Goal: Task Accomplishment & Management: Manage account settings

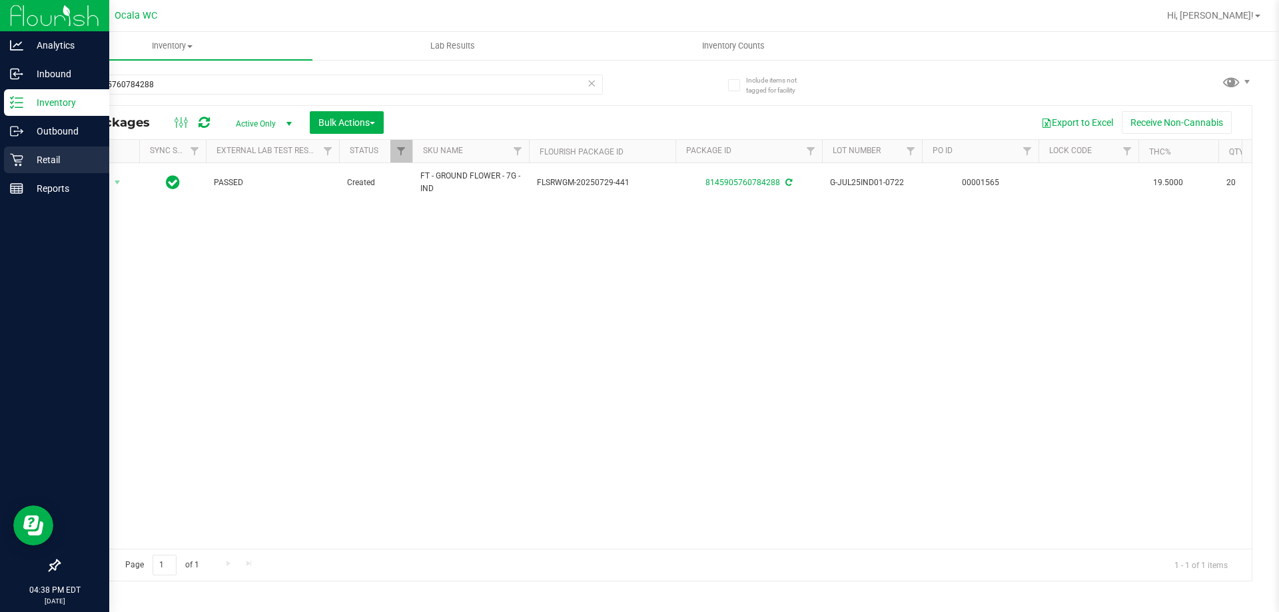
click at [37, 156] on p "Retail" at bounding box center [63, 160] width 80 height 16
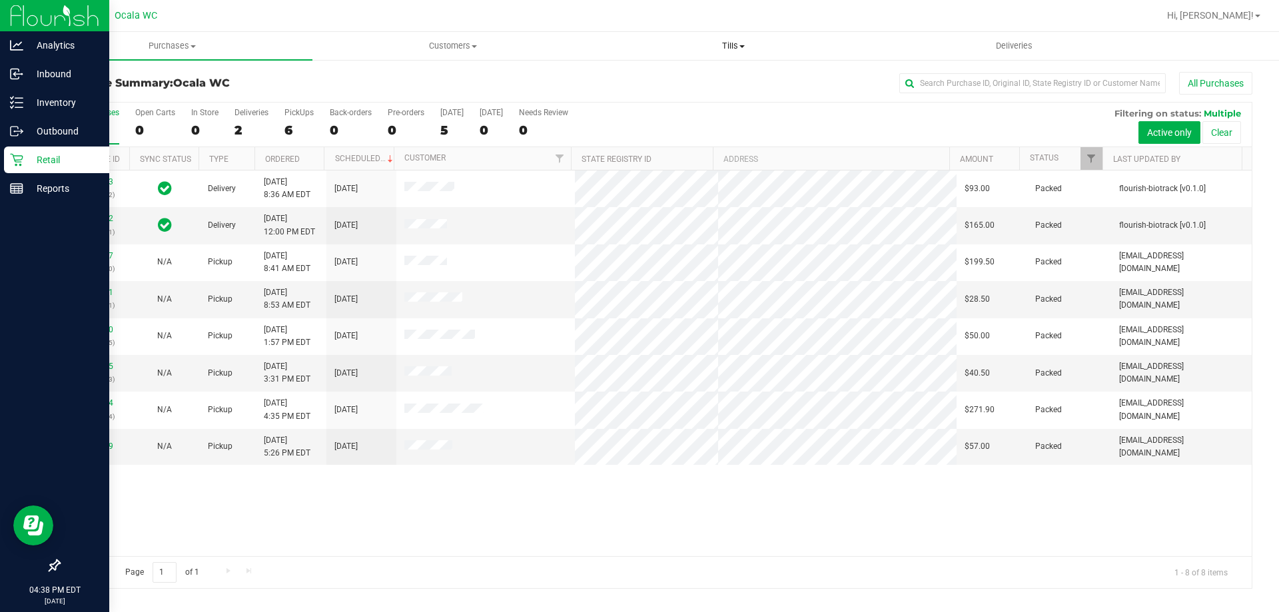
click at [736, 43] on span "Tills" at bounding box center [733, 46] width 279 height 12
click at [626, 85] on span "Manage tills" at bounding box center [638, 80] width 90 height 11
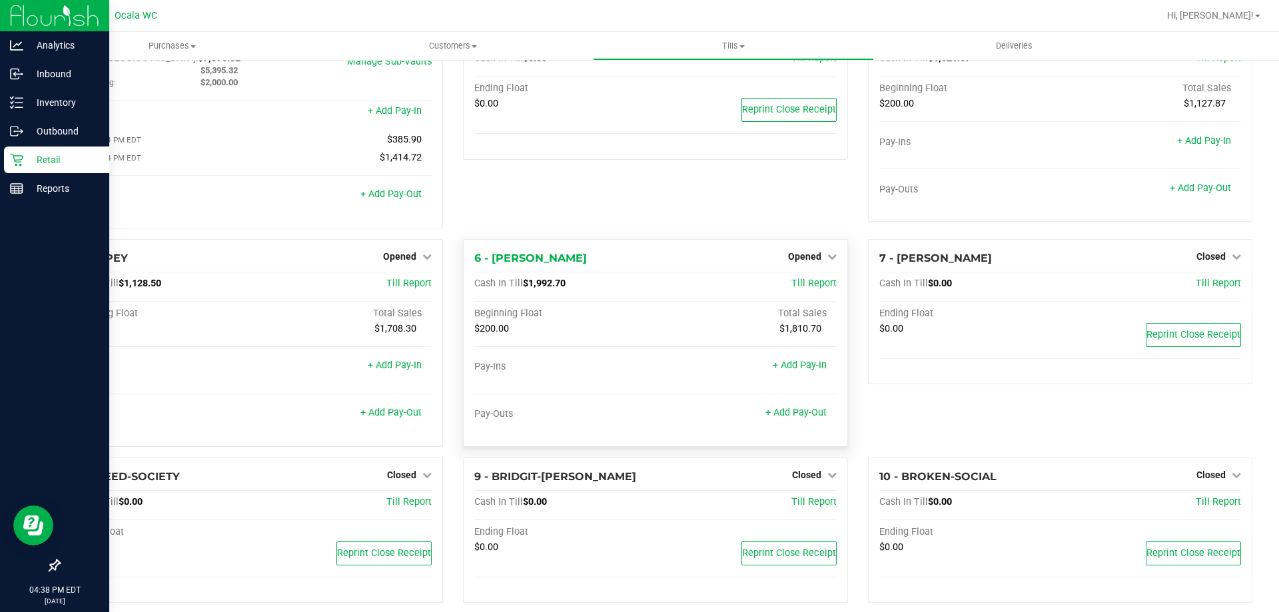
scroll to position [133, 0]
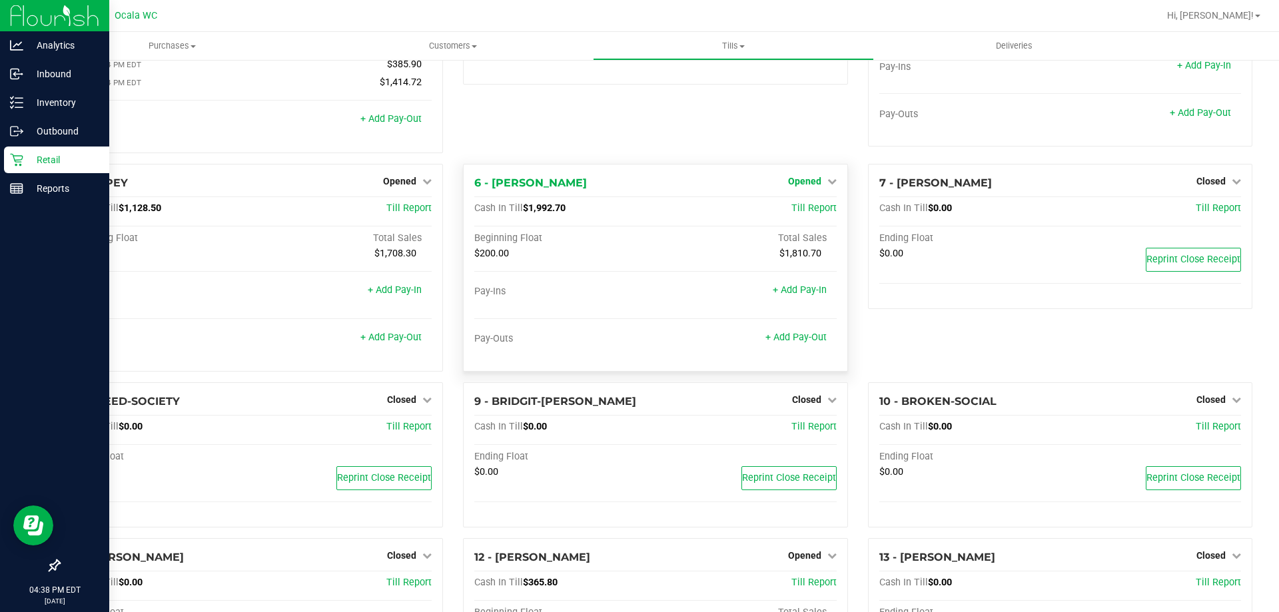
click at [800, 181] on span "Opened" at bounding box center [804, 181] width 33 height 11
click at [796, 213] on link "Close Till" at bounding box center [806, 208] width 36 height 11
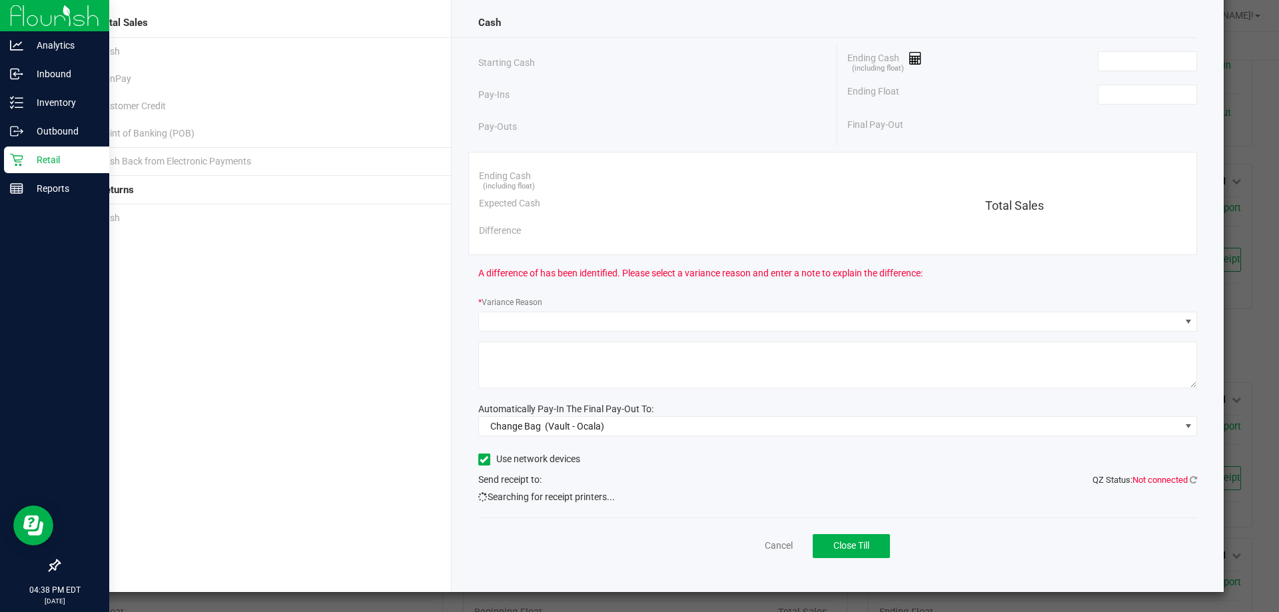
scroll to position [72, 0]
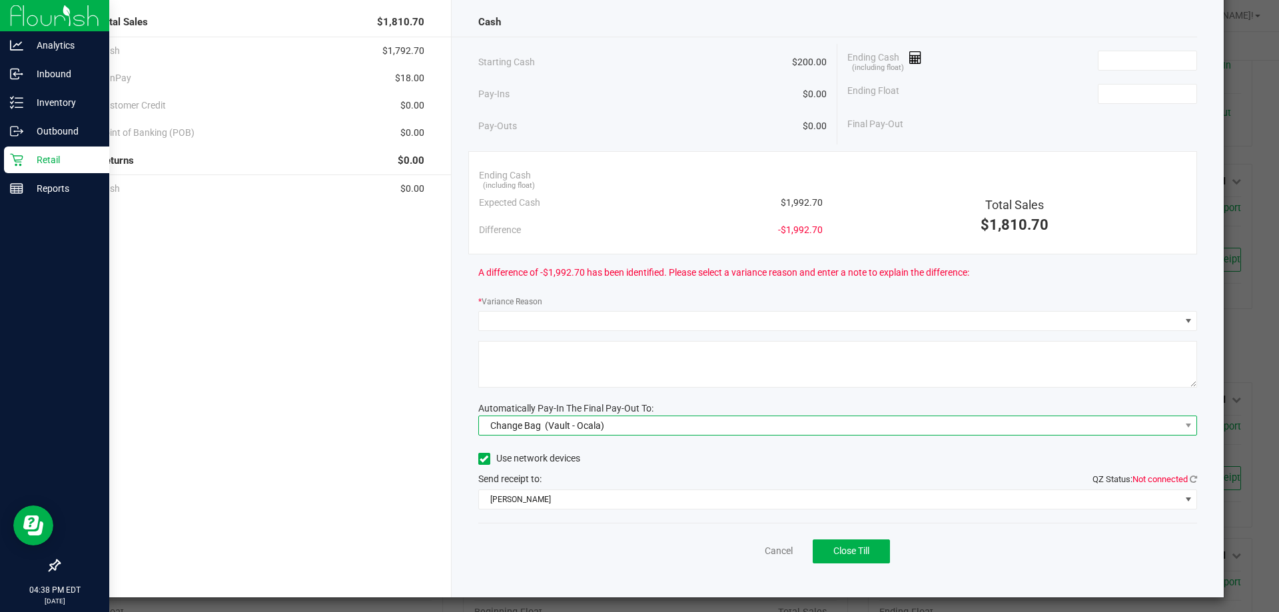
click at [510, 422] on span "Change Bag" at bounding box center [515, 425] width 51 height 11
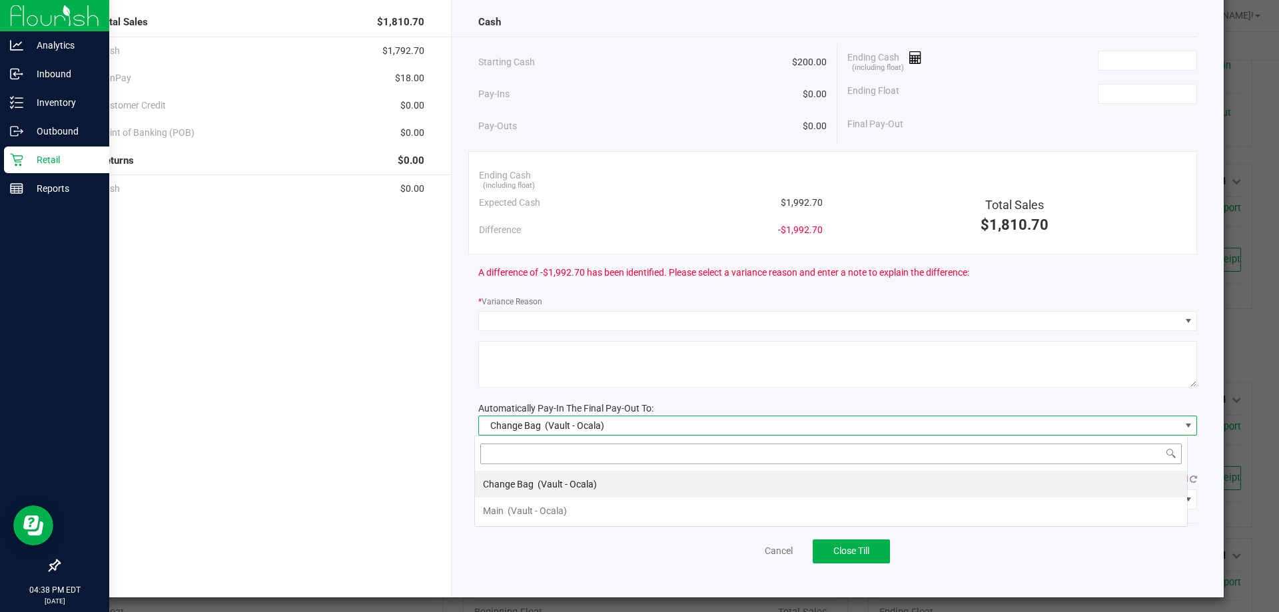
scroll to position [20, 713]
click at [506, 517] on div "Main (Vault - Ocala)" at bounding box center [525, 511] width 84 height 24
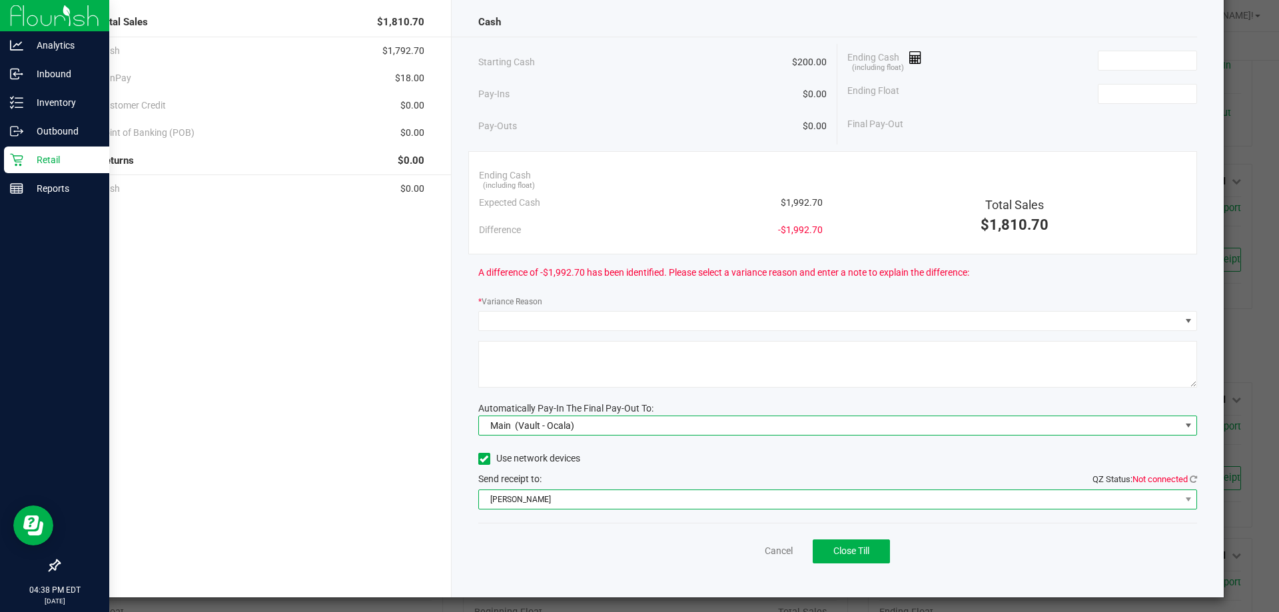
click at [512, 505] on span "BRAD-PITT" at bounding box center [830, 499] width 702 height 19
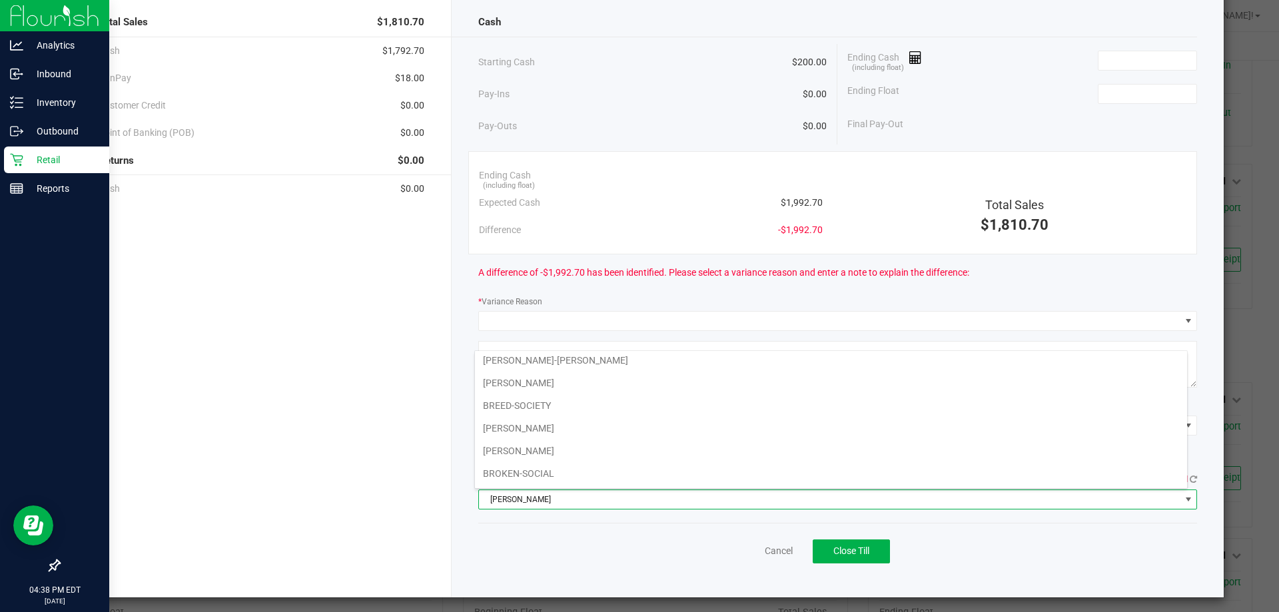
scroll to position [0, 0]
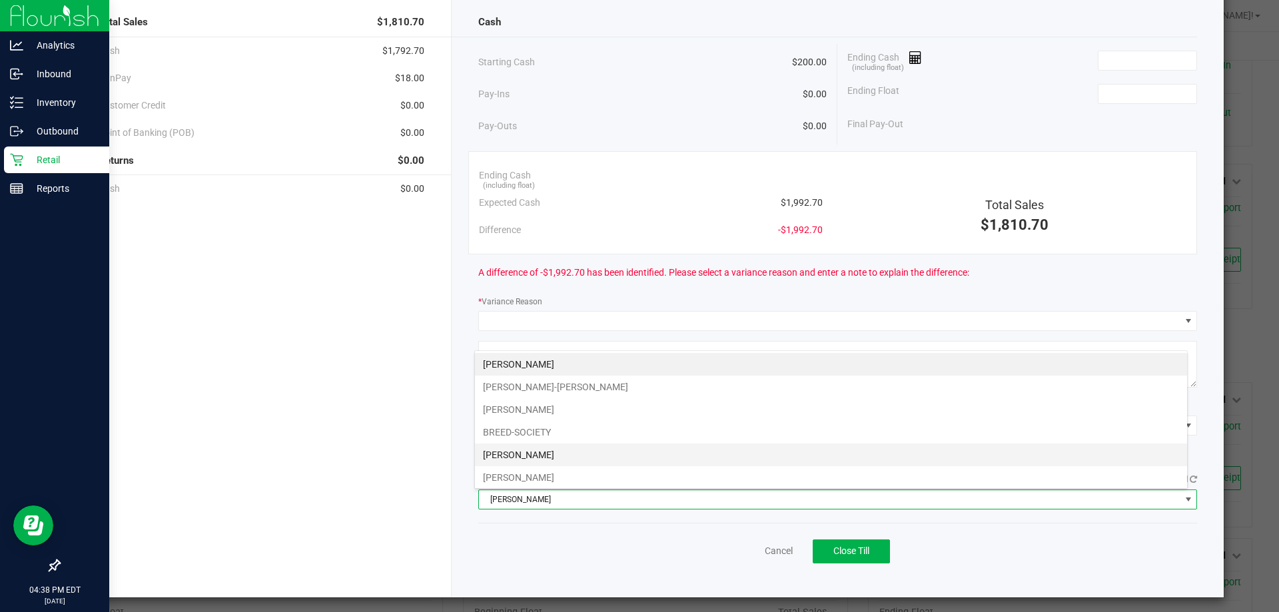
click at [513, 454] on li "BRENDA-LEE" at bounding box center [831, 455] width 712 height 23
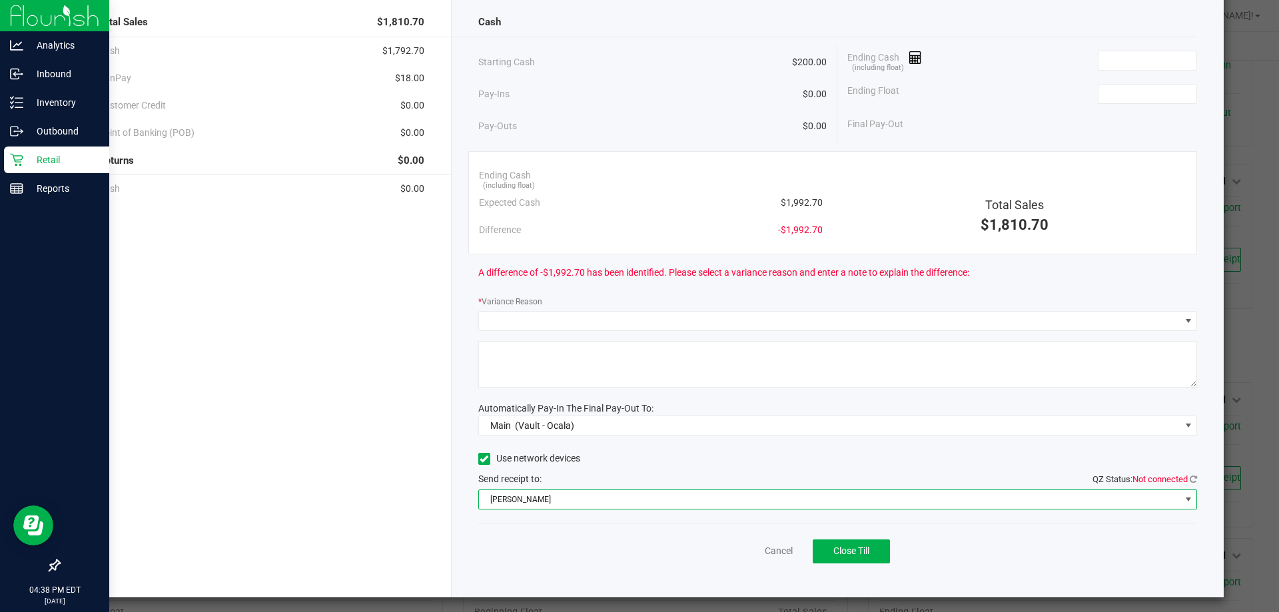
click at [701, 559] on div "Cancel Close Till" at bounding box center [838, 548] width 720 height 51
click at [1121, 61] on input at bounding box center [1148, 60] width 98 height 19
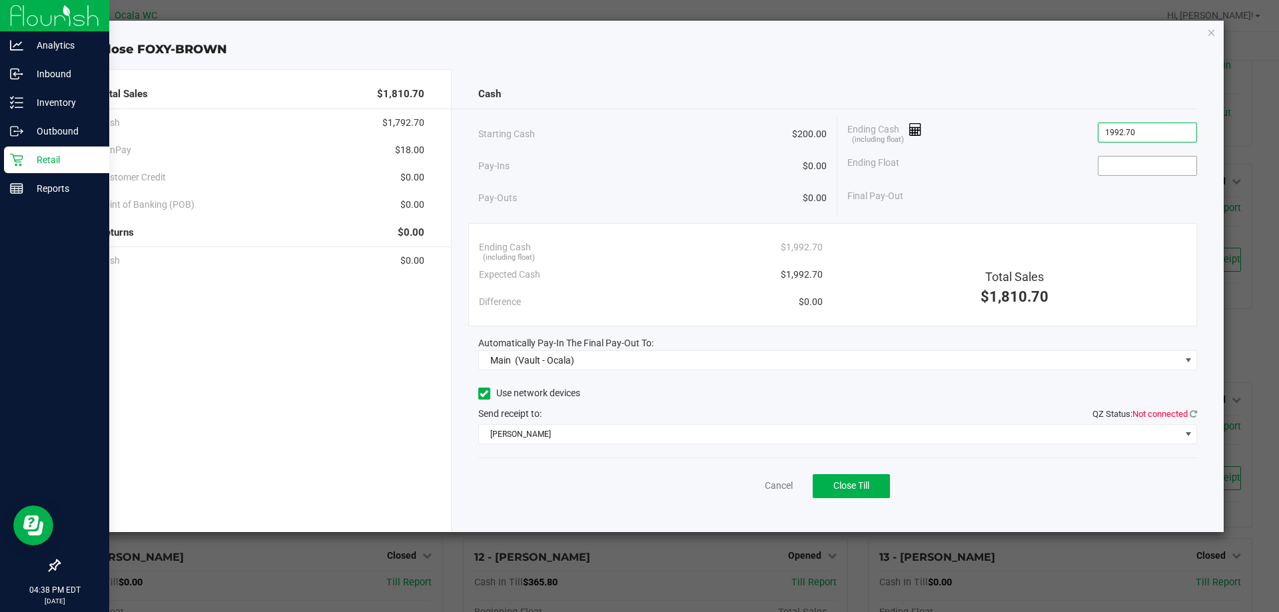
type input "$1,992.70"
click at [1118, 168] on input at bounding box center [1148, 166] width 98 height 19
type input "$200.00"
click at [1055, 200] on div "Final Pay-Out $1,792.70" at bounding box center [1022, 196] width 350 height 27
click at [1195, 414] on icon at bounding box center [1193, 414] width 7 height 9
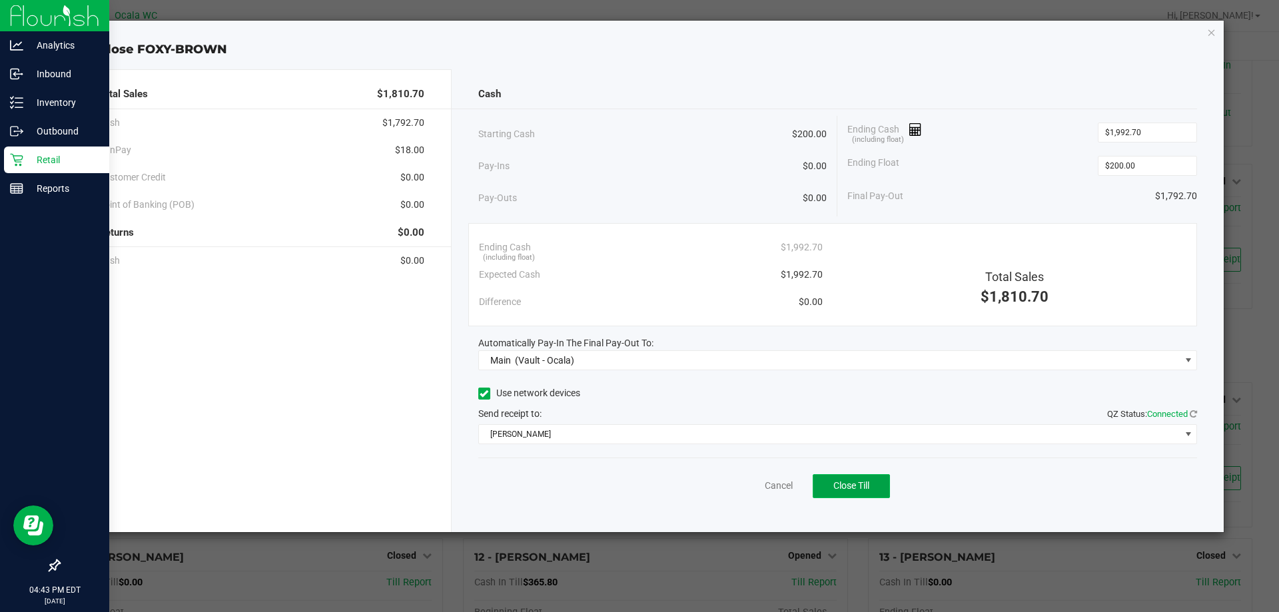
click at [843, 492] on button "Close Till" at bounding box center [851, 486] width 77 height 24
click at [744, 486] on link "Dismiss" at bounding box center [750, 486] width 32 height 14
